Goal: Check status

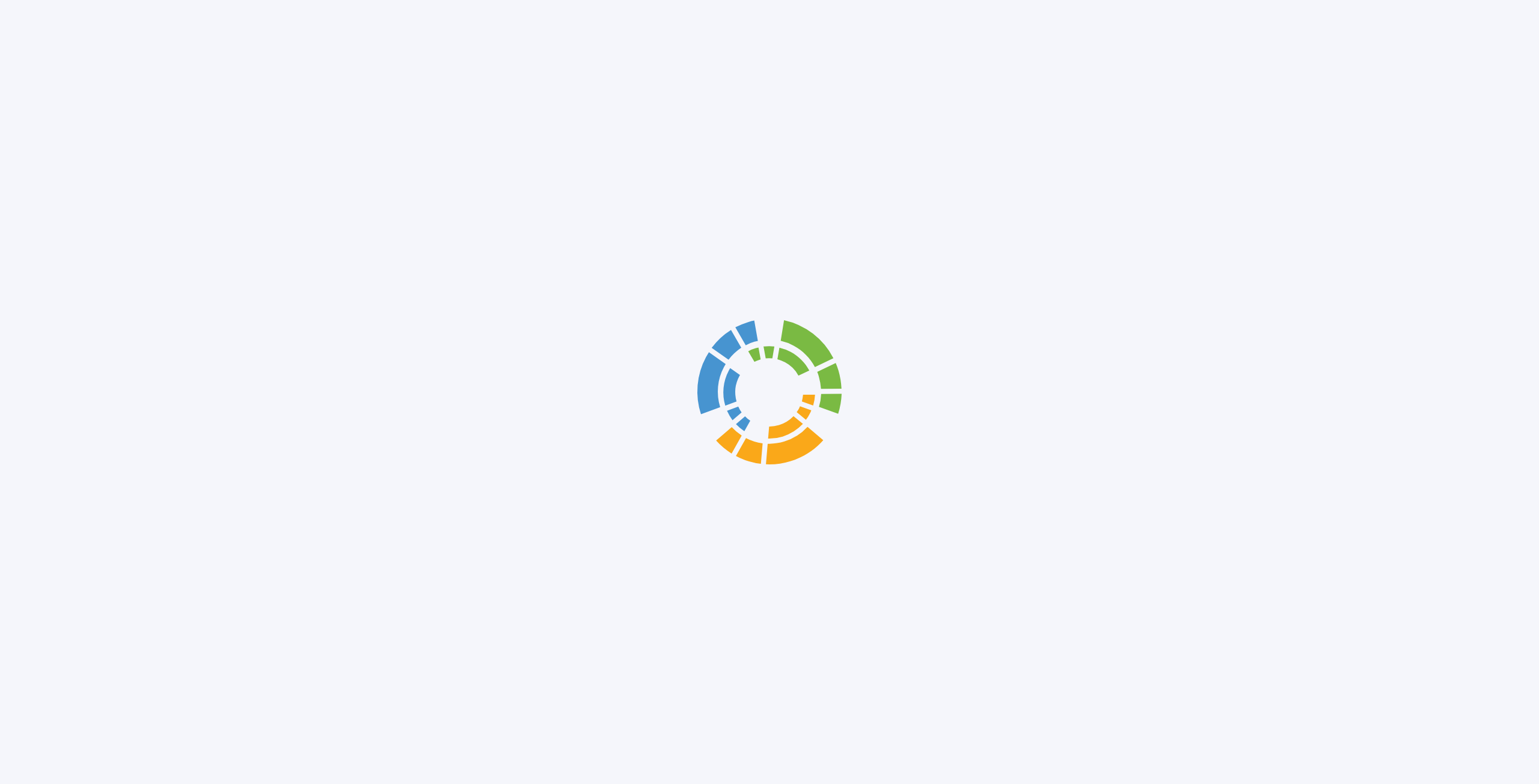
scroll to position [4328, 0]
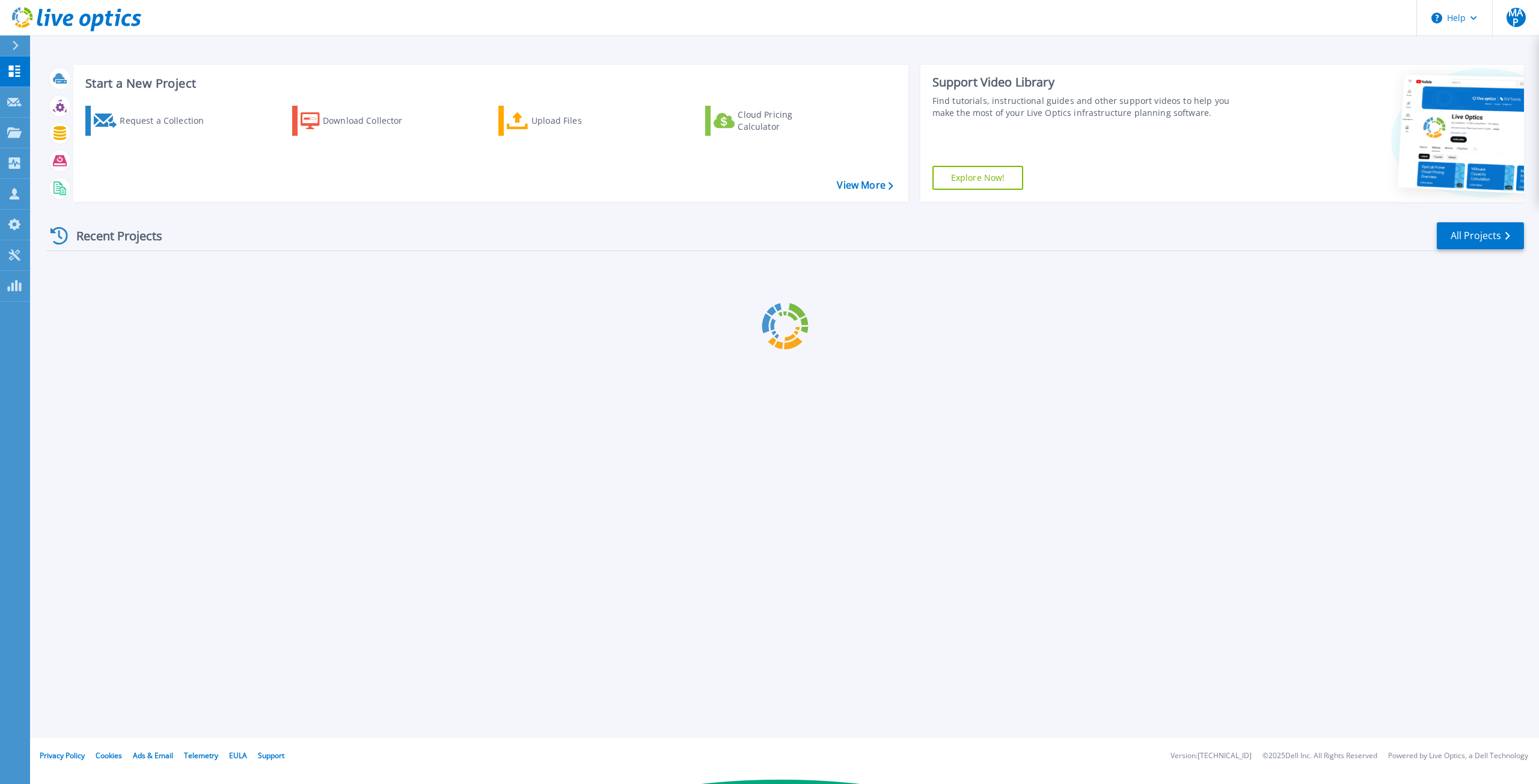
scroll to position [4328, 0]
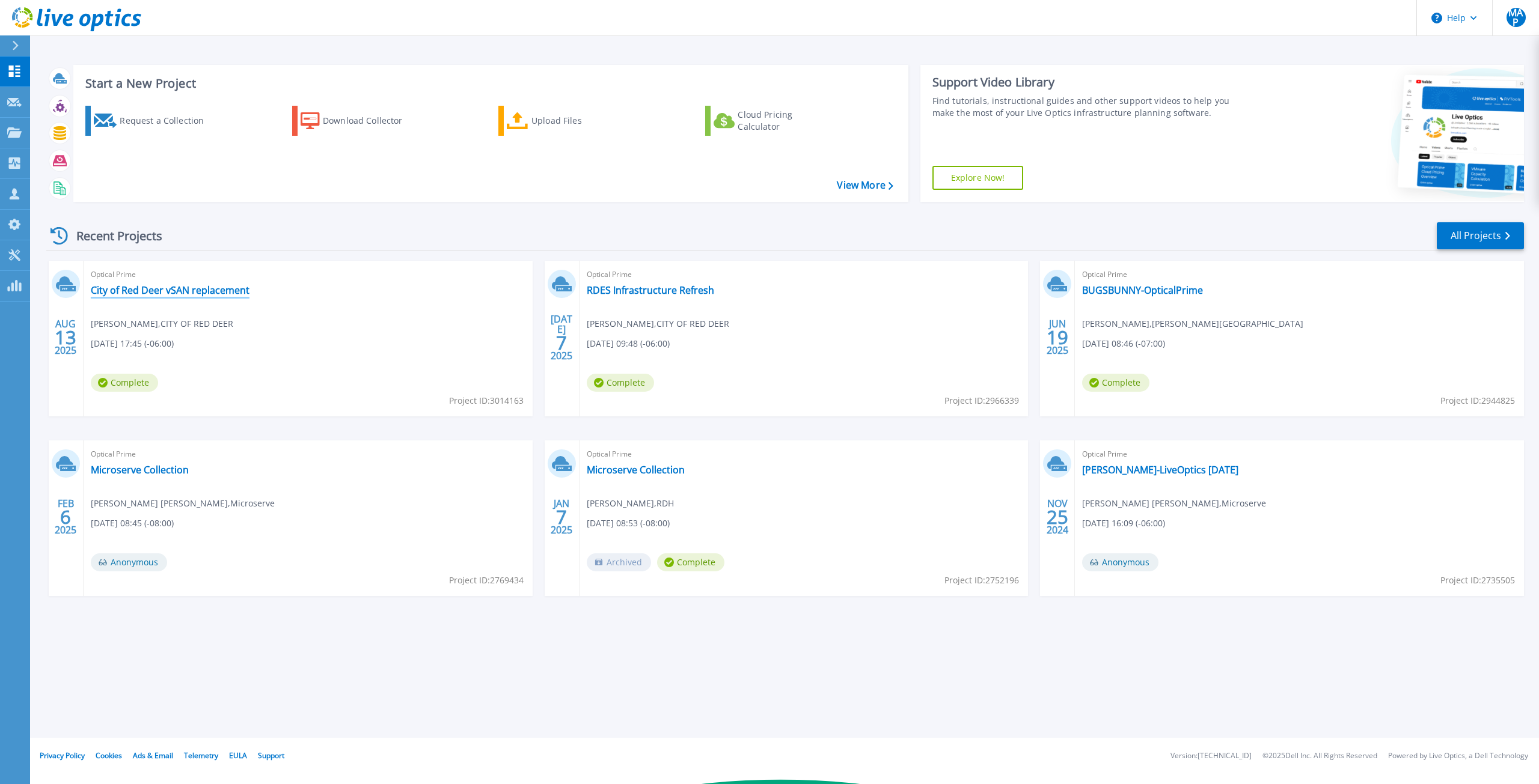
click at [192, 294] on link "City of Red Deer vSAN replacement" at bounding box center [170, 290] width 159 height 12
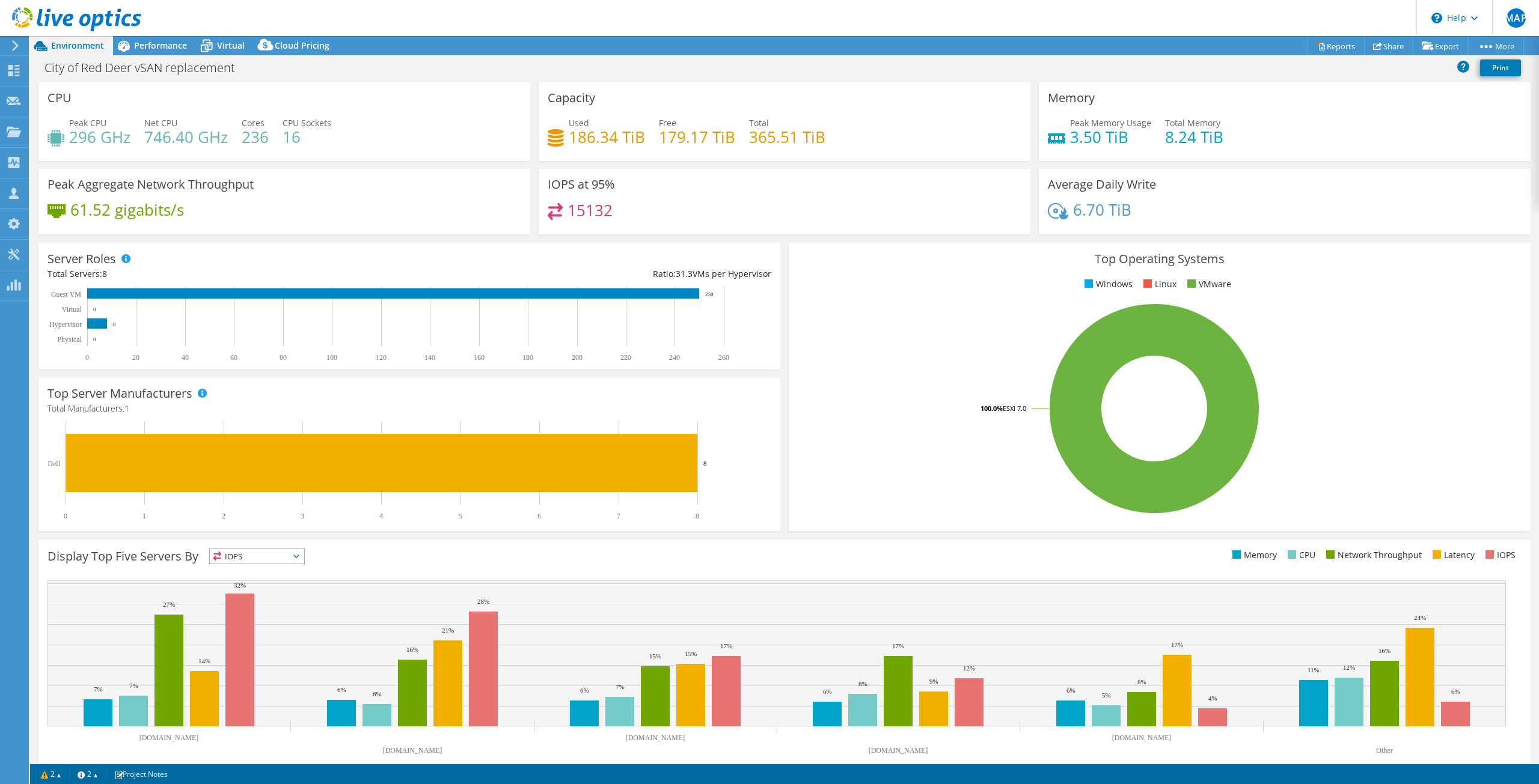
scroll to position [18, 0]
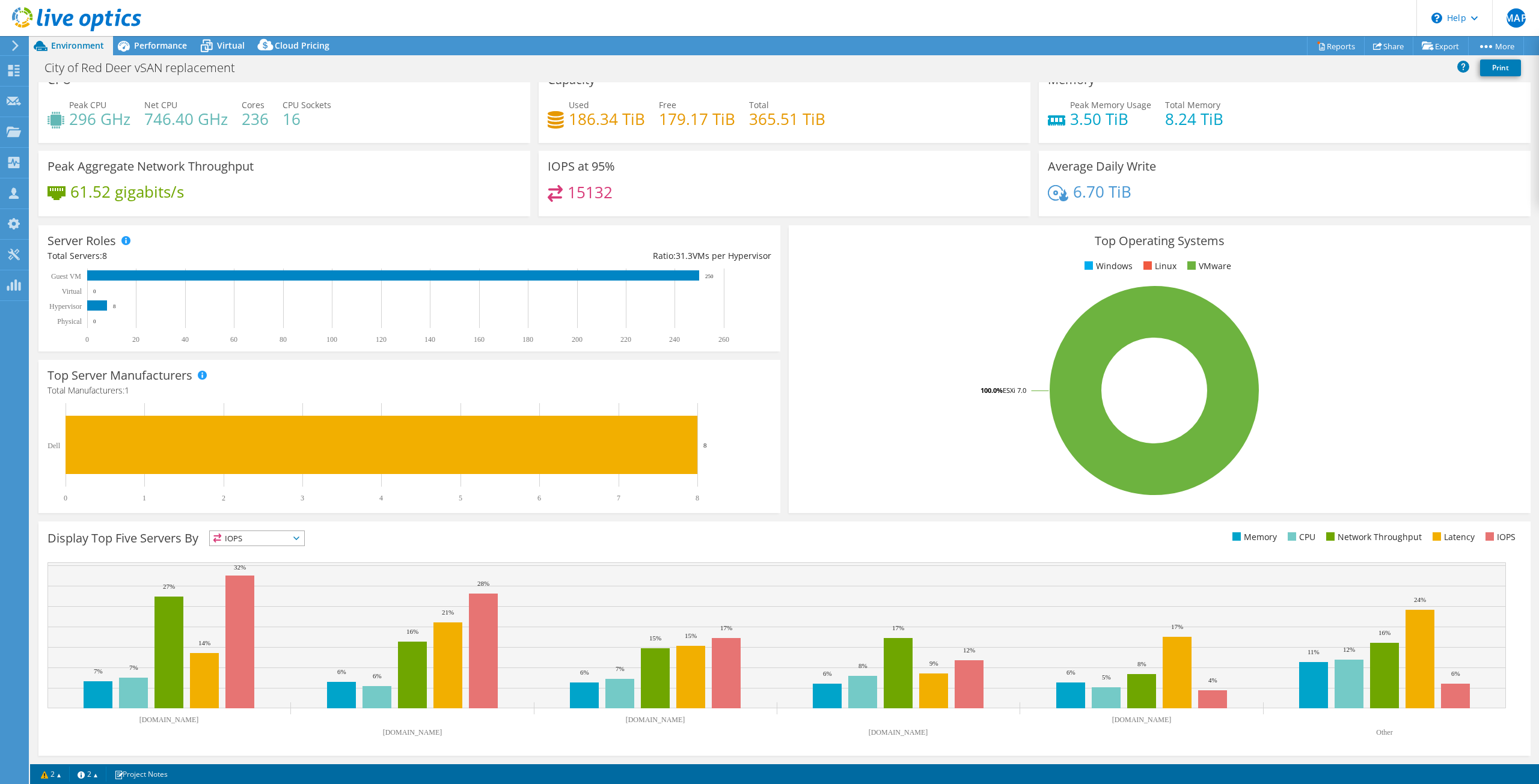
click at [896, 11] on header "MAP Channel Partner Marc Anthony Perez marcp@microserve.ca Microserve My Profil…" at bounding box center [769, 18] width 1539 height 36
click at [784, 13] on header "MAP Channel Partner Marc Anthony Perez marcp@microserve.ca Microserve My Profil…" at bounding box center [769, 18] width 1539 height 36
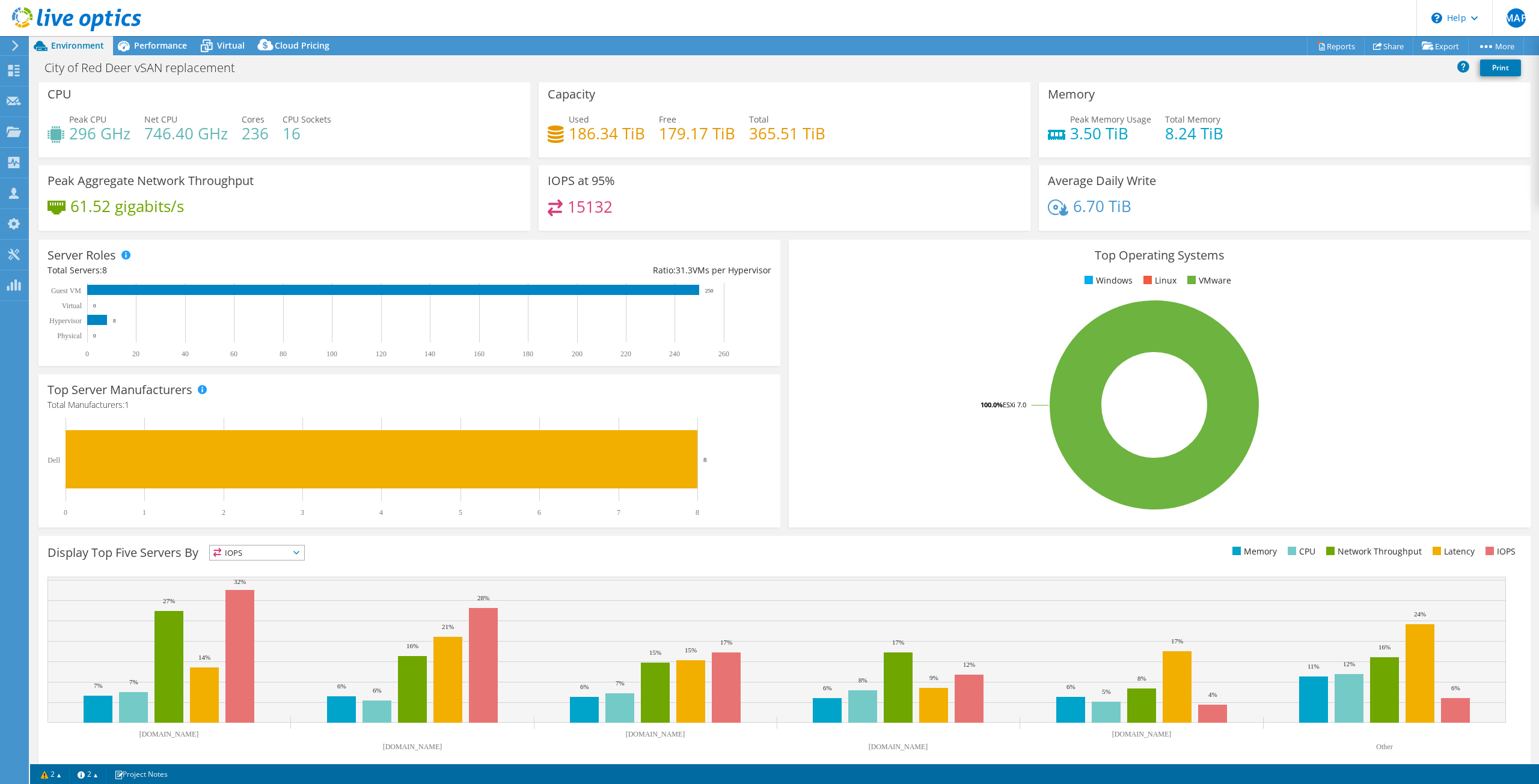
scroll to position [0, 0]
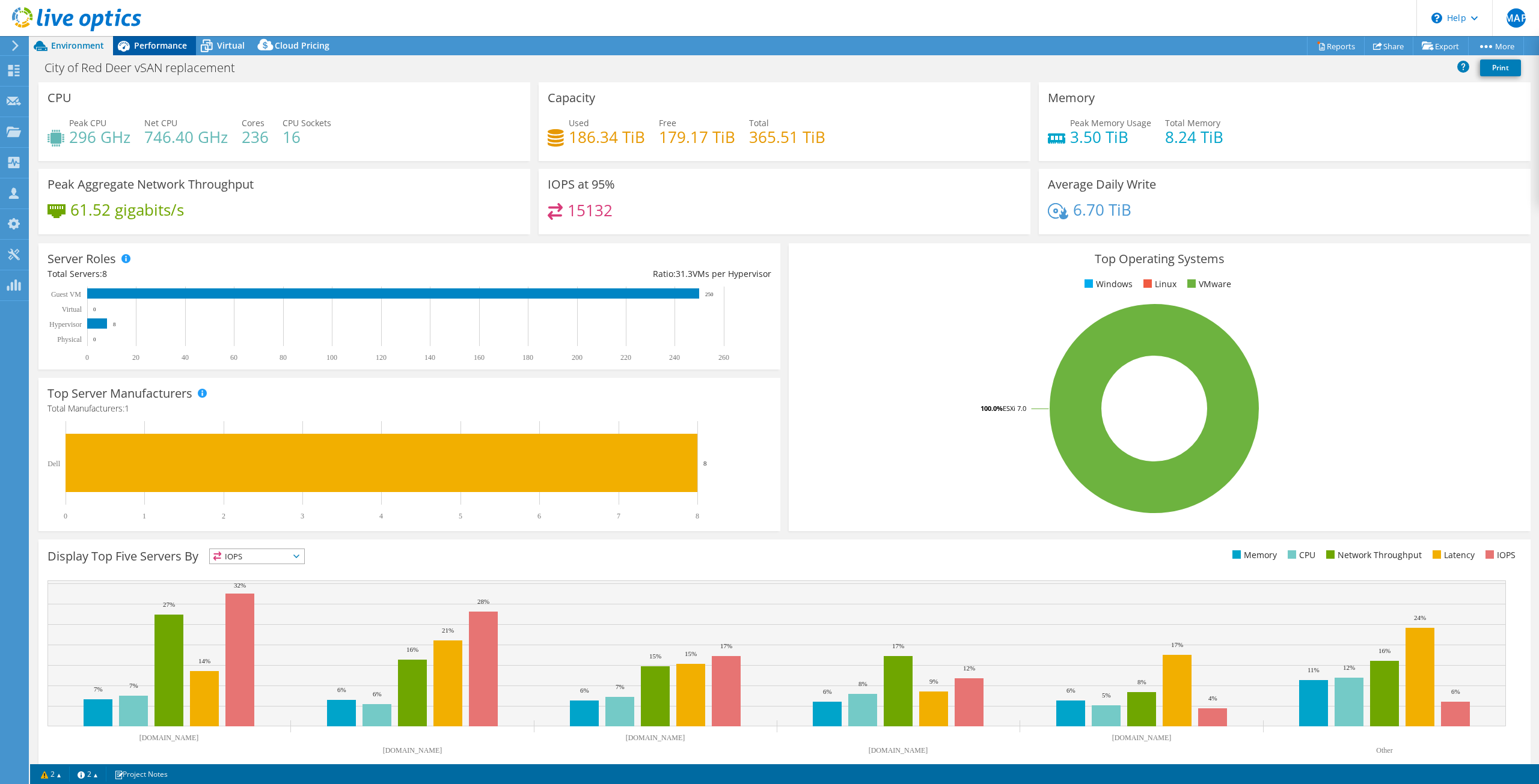
click at [145, 51] on div "Performance" at bounding box center [154, 46] width 83 height 19
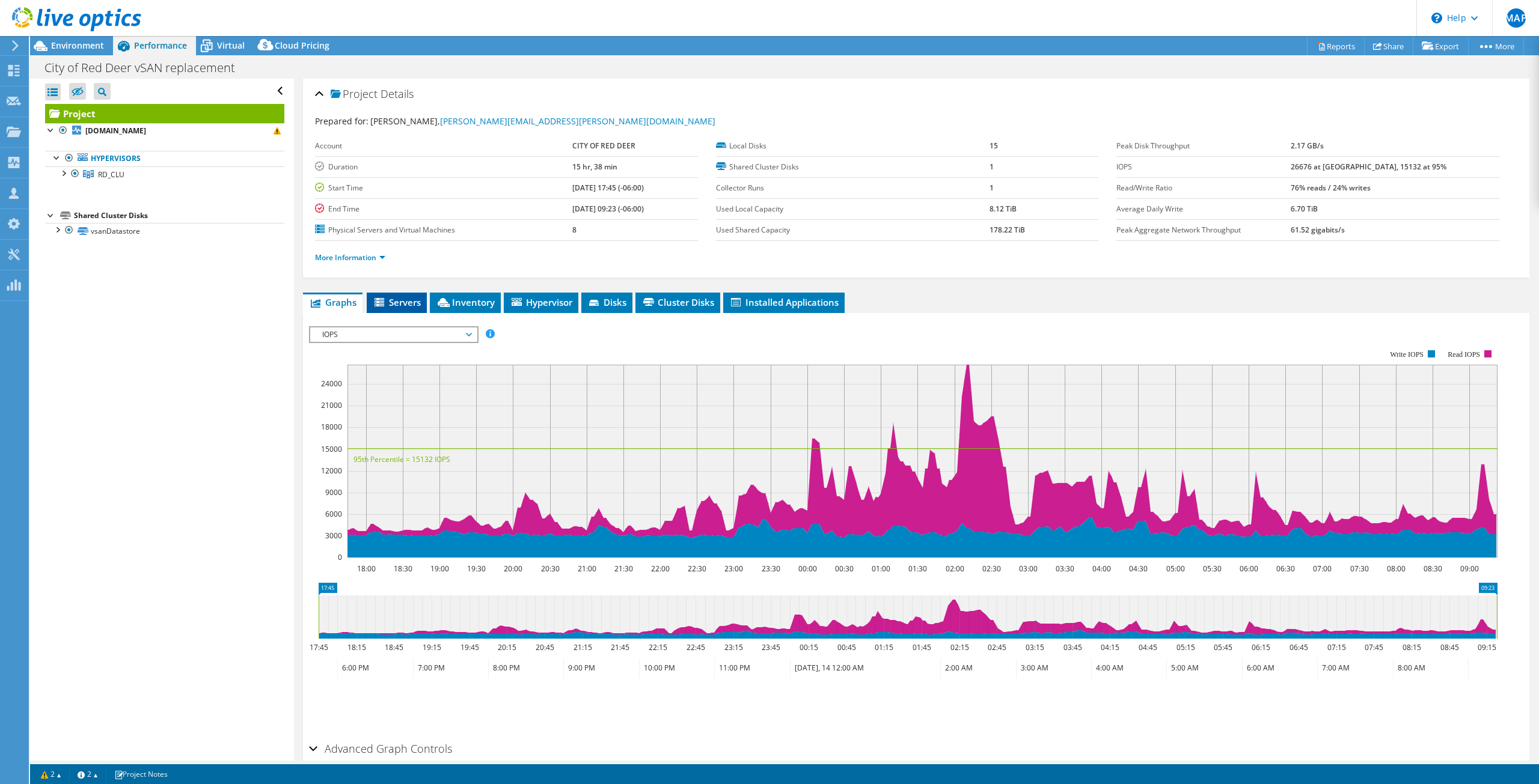
click at [401, 306] on span "Servers" at bounding box center [397, 302] width 48 height 12
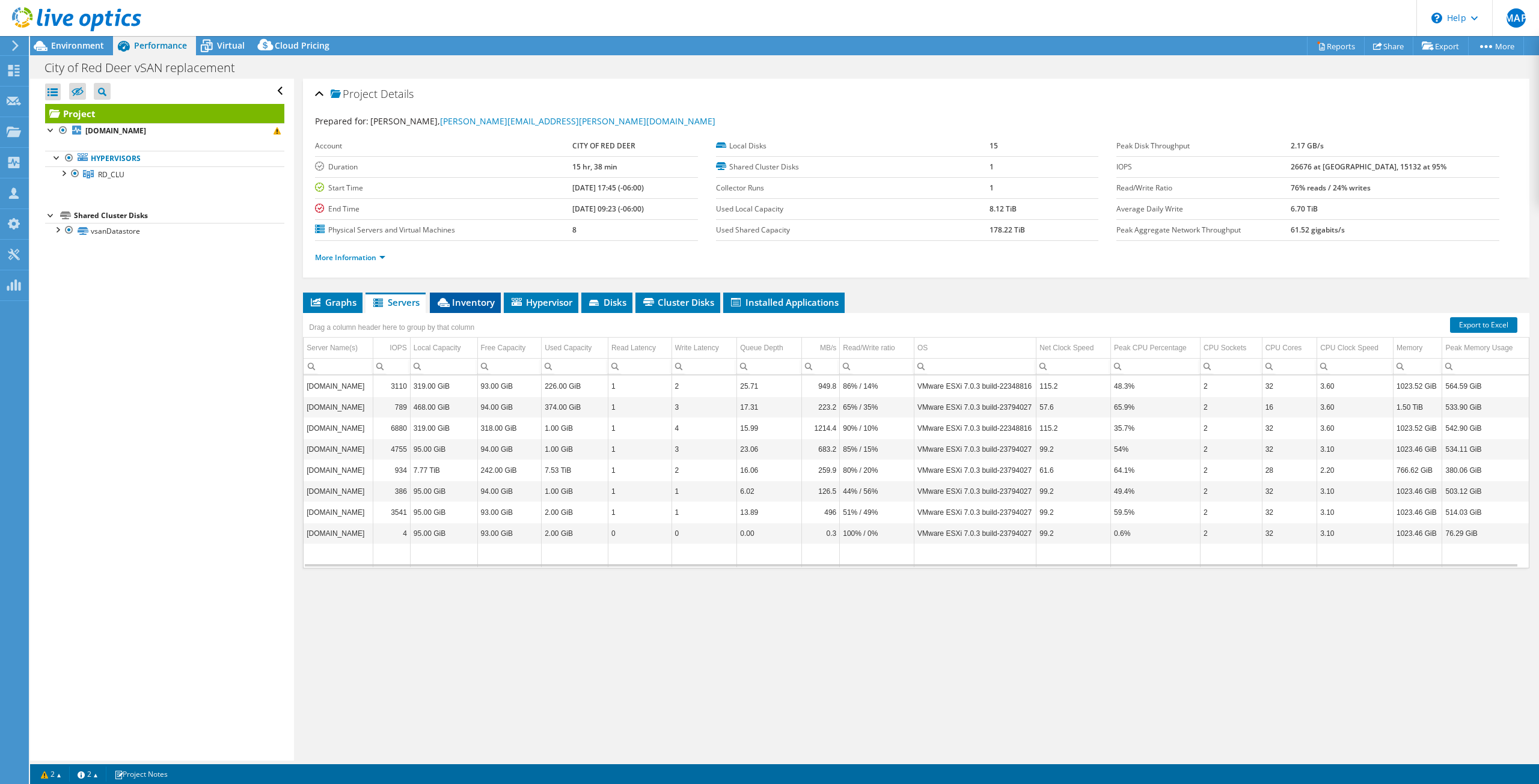
click at [477, 303] on span "Inventory" at bounding box center [465, 302] width 59 height 12
